Goal: Task Accomplishment & Management: Complete application form

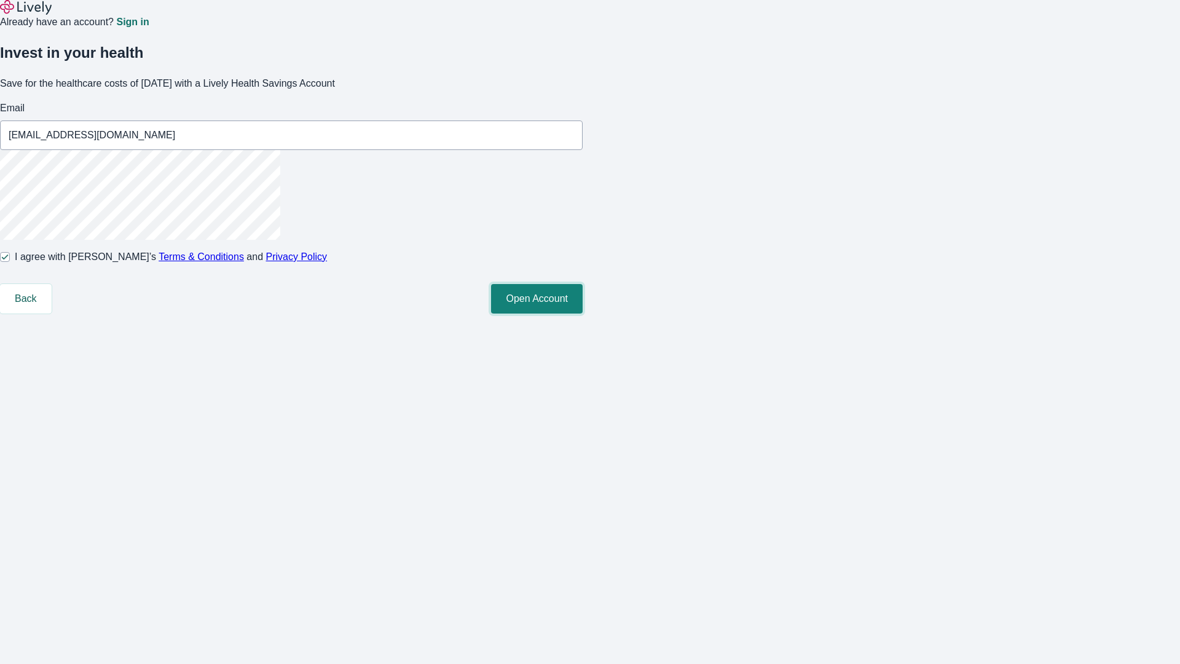
click at [583, 313] on button "Open Account" at bounding box center [537, 299] width 92 height 30
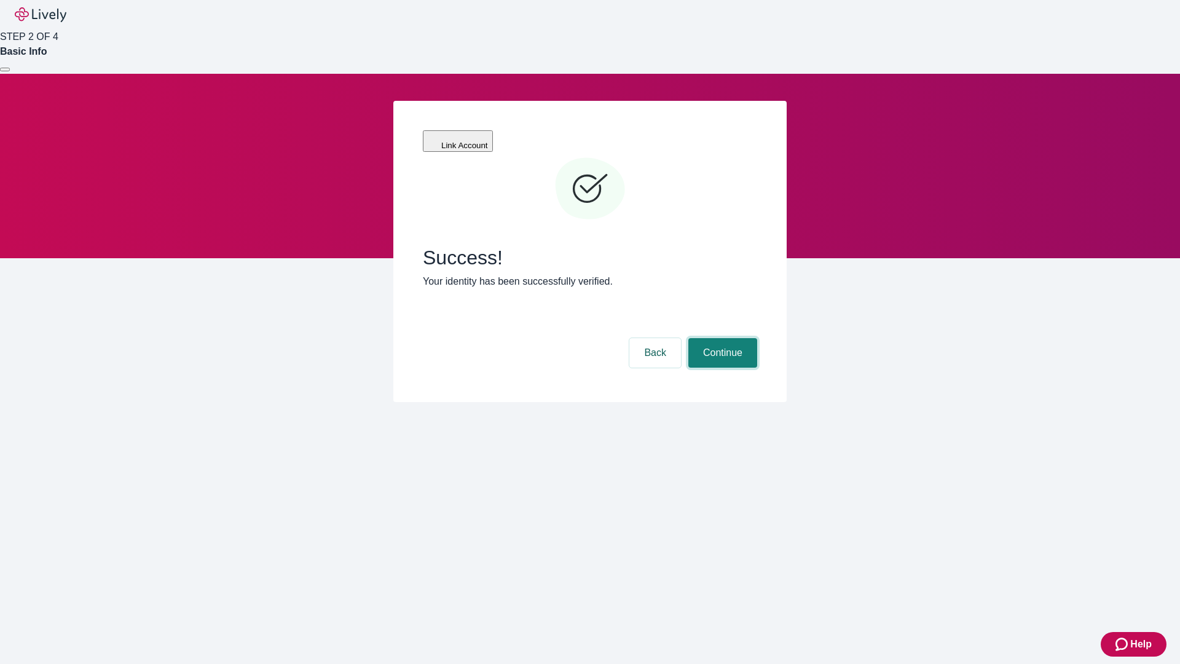
click at [721, 338] on button "Continue" at bounding box center [722, 353] width 69 height 30
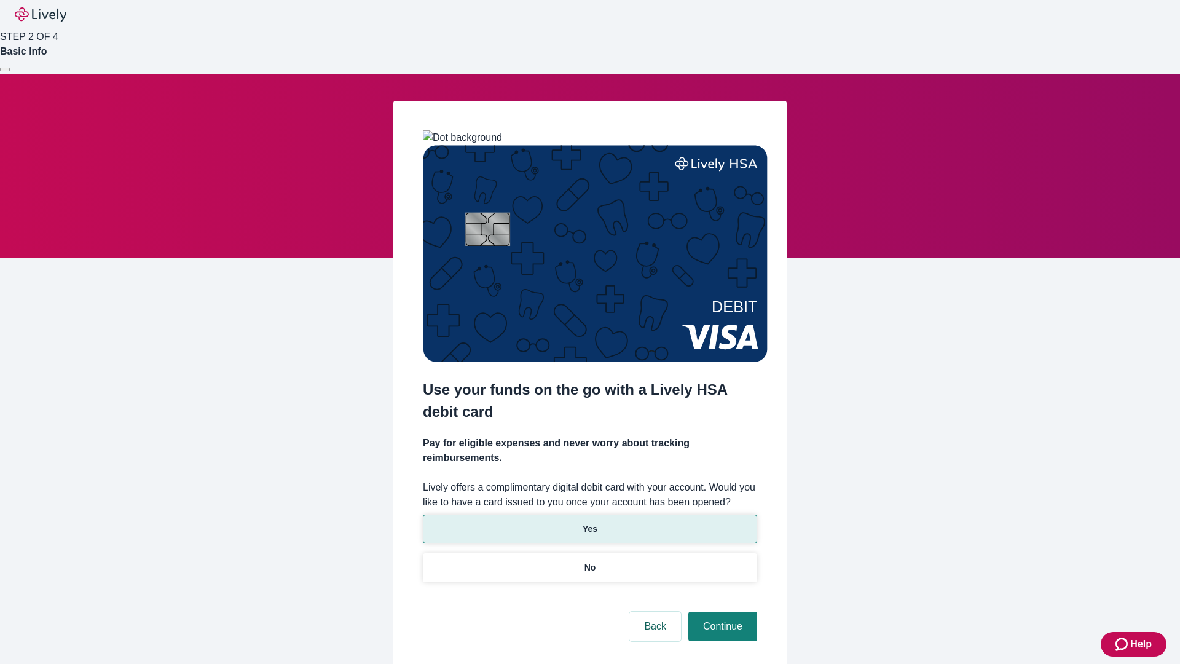
click at [589, 522] on p "Yes" at bounding box center [590, 528] width 15 height 13
click at [721, 612] on button "Continue" at bounding box center [722, 627] width 69 height 30
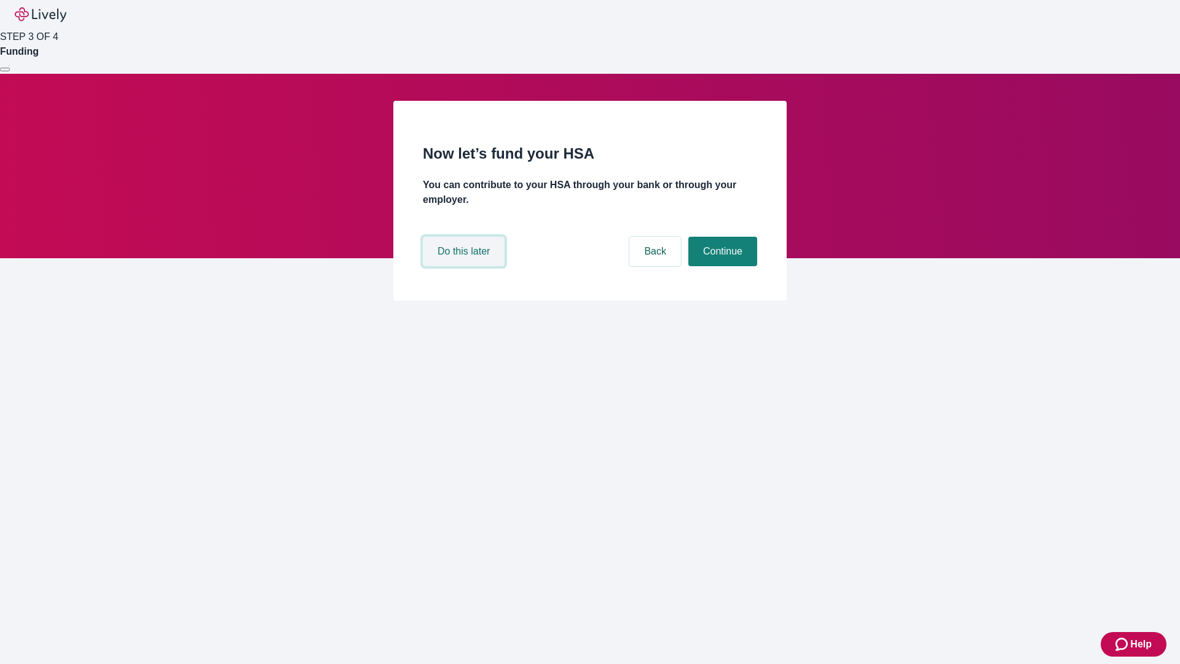
click at [465, 266] on button "Do this later" at bounding box center [464, 252] width 82 height 30
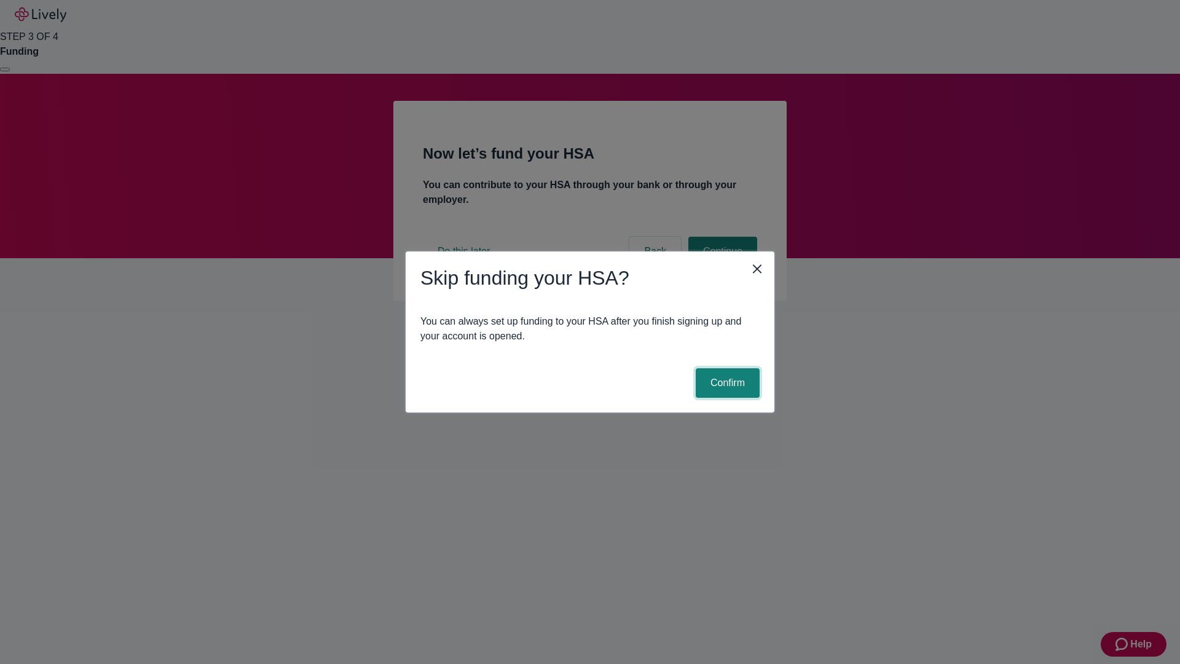
click at [726, 383] on button "Confirm" at bounding box center [728, 383] width 64 height 30
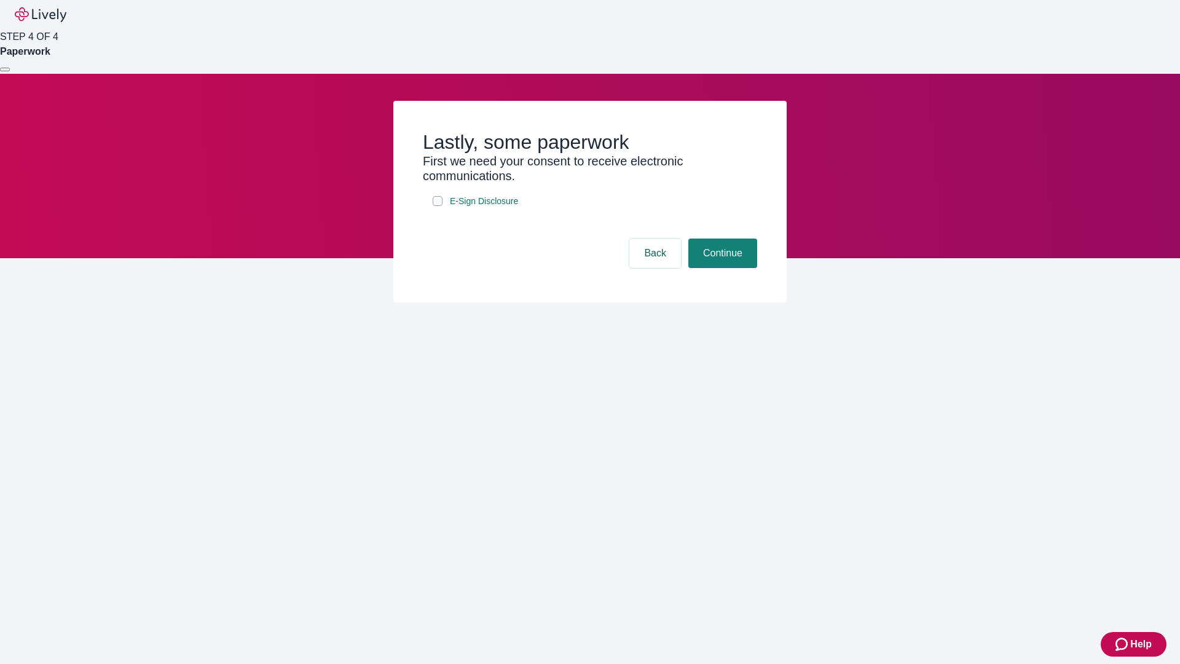
click at [438, 206] on input "E-Sign Disclosure" at bounding box center [438, 201] width 10 height 10
checkbox input "true"
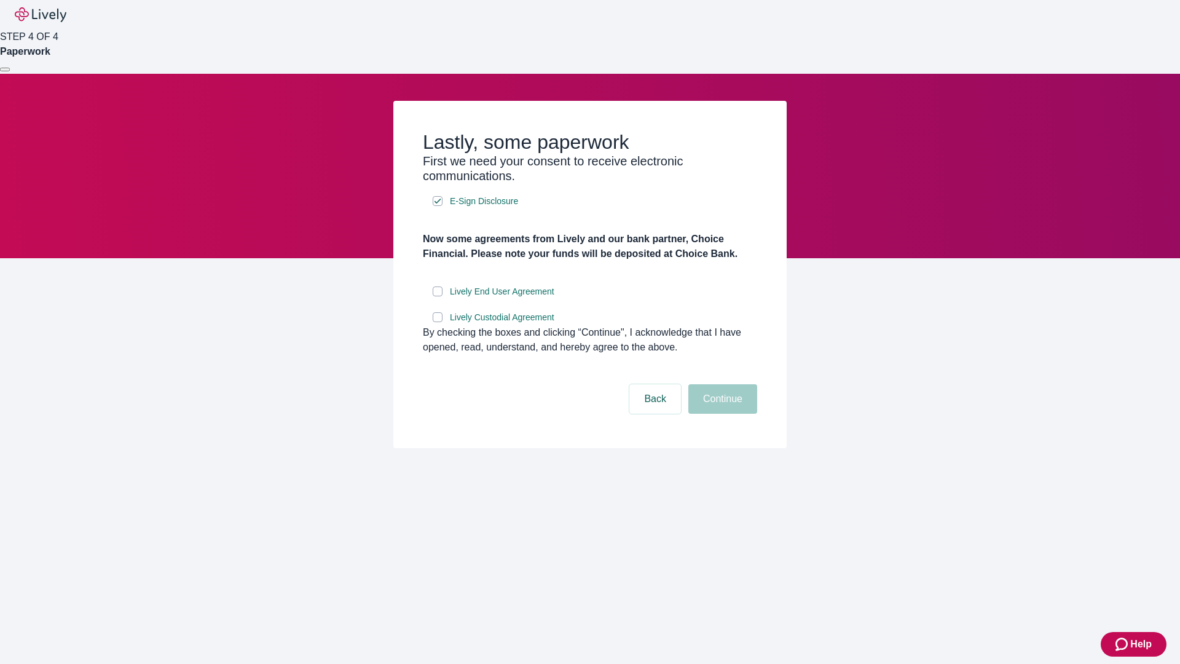
click at [438, 296] on input "Lively End User Agreement" at bounding box center [438, 291] width 10 height 10
checkbox input "true"
click at [438, 322] on input "Lively Custodial Agreement" at bounding box center [438, 317] width 10 height 10
checkbox input "true"
click at [721, 414] on button "Continue" at bounding box center [722, 399] width 69 height 30
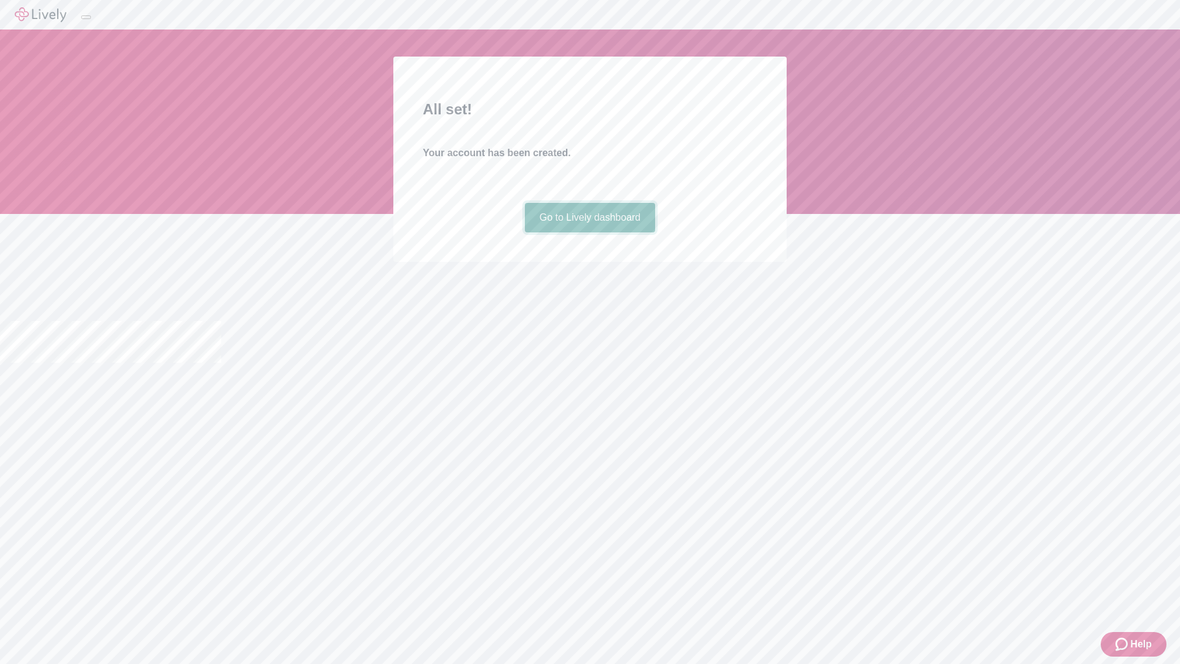
click at [589, 232] on link "Go to Lively dashboard" at bounding box center [590, 218] width 131 height 30
